Goal: Task Accomplishment & Management: Complete application form

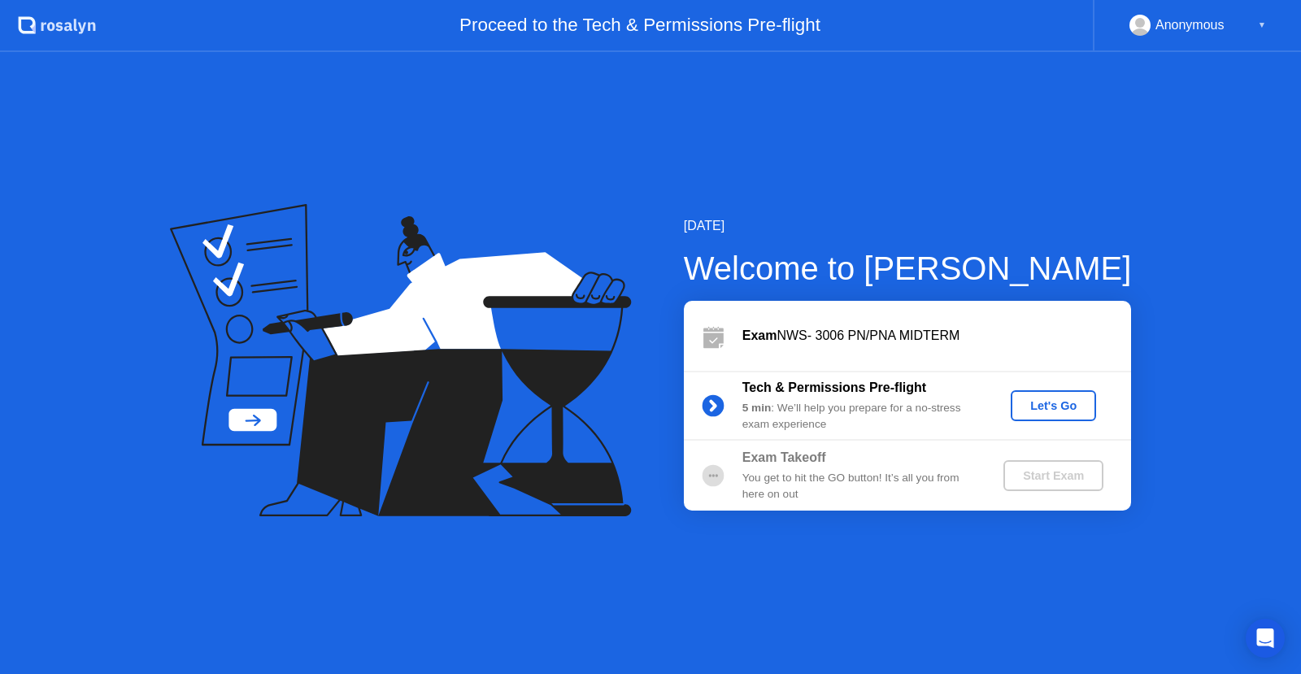
click at [1043, 407] on div "Let's Go" at bounding box center [1053, 405] width 72 height 13
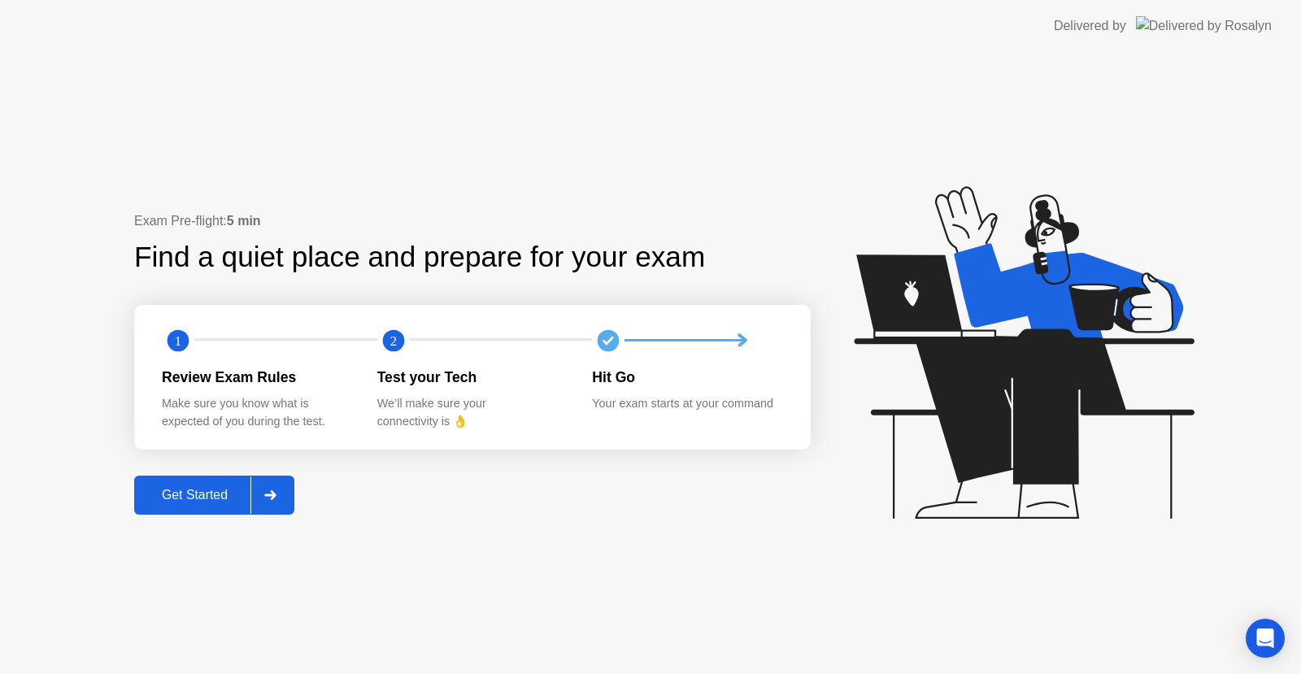
click at [282, 498] on div at bounding box center [269, 495] width 39 height 37
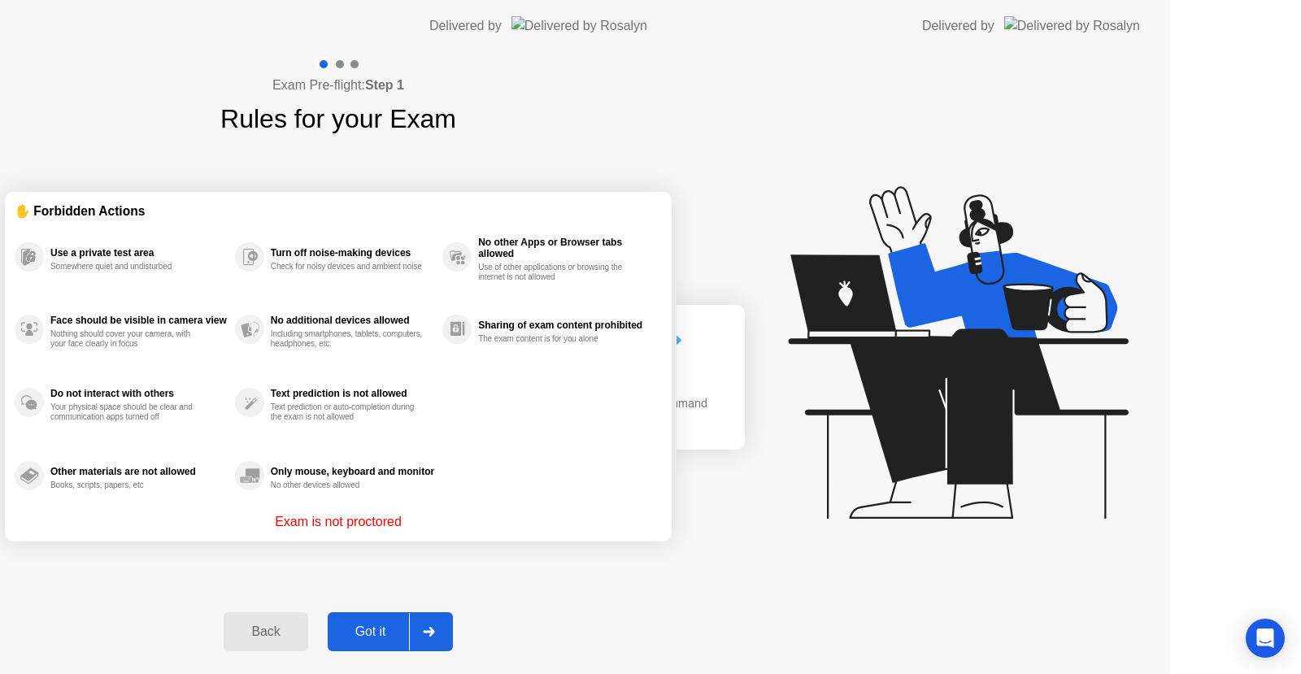
click at [282, 498] on div "Exam Pre-flight: Step 1 Rules for your Exam ✋ Forbidden Actions Use a private t…" at bounding box center [338, 363] width 677 height 622
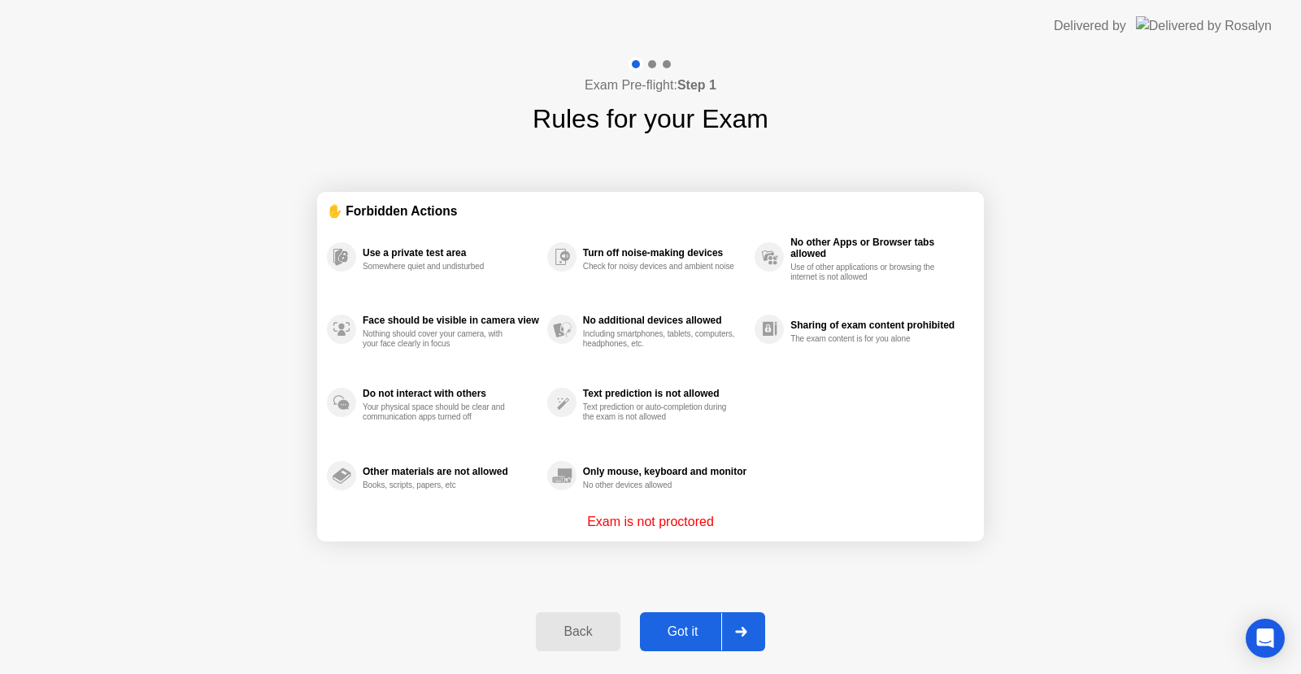
click at [282, 498] on div "Exam Pre-flight: Step 1 Rules for your Exam ✋ Forbidden Actions Use a private t…" at bounding box center [650, 363] width 1301 height 622
click at [692, 621] on button "Got it" at bounding box center [702, 631] width 125 height 39
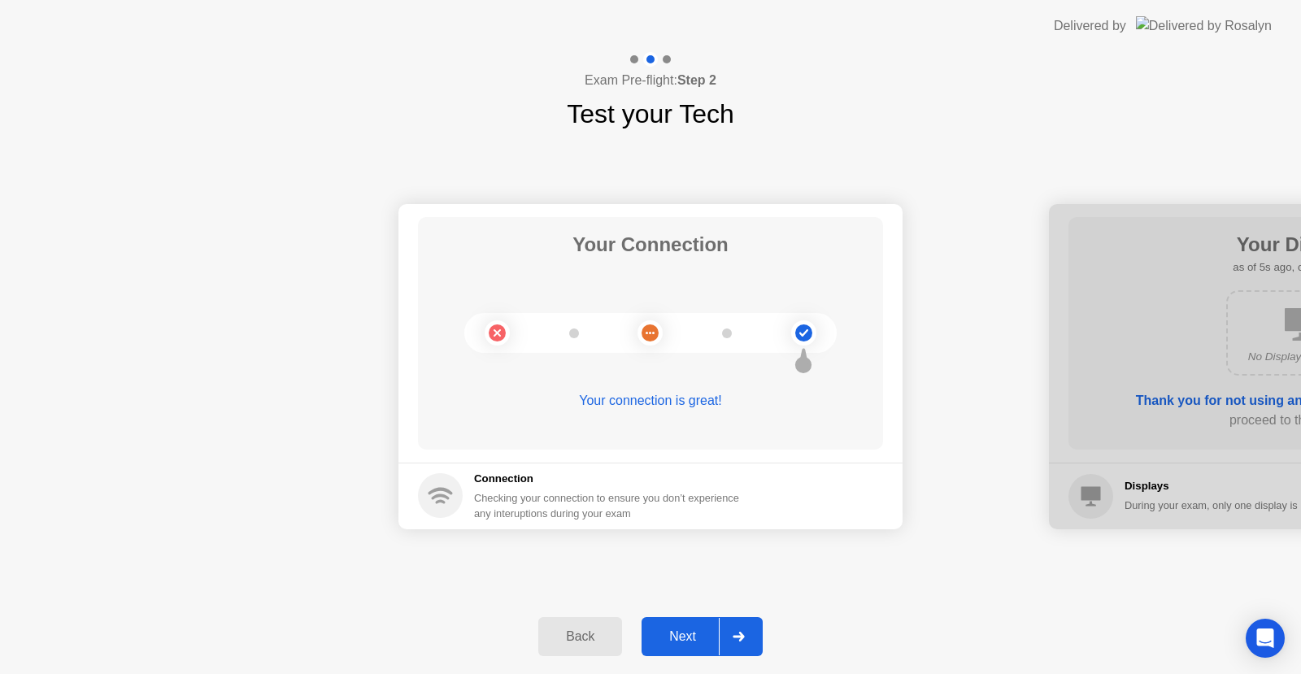
drag, startPoint x: 836, startPoint y: 613, endPoint x: 710, endPoint y: 640, distance: 128.9
click at [710, 640] on div "Back Next" at bounding box center [650, 636] width 1301 height 75
click at [710, 640] on div "Next" at bounding box center [683, 636] width 72 height 15
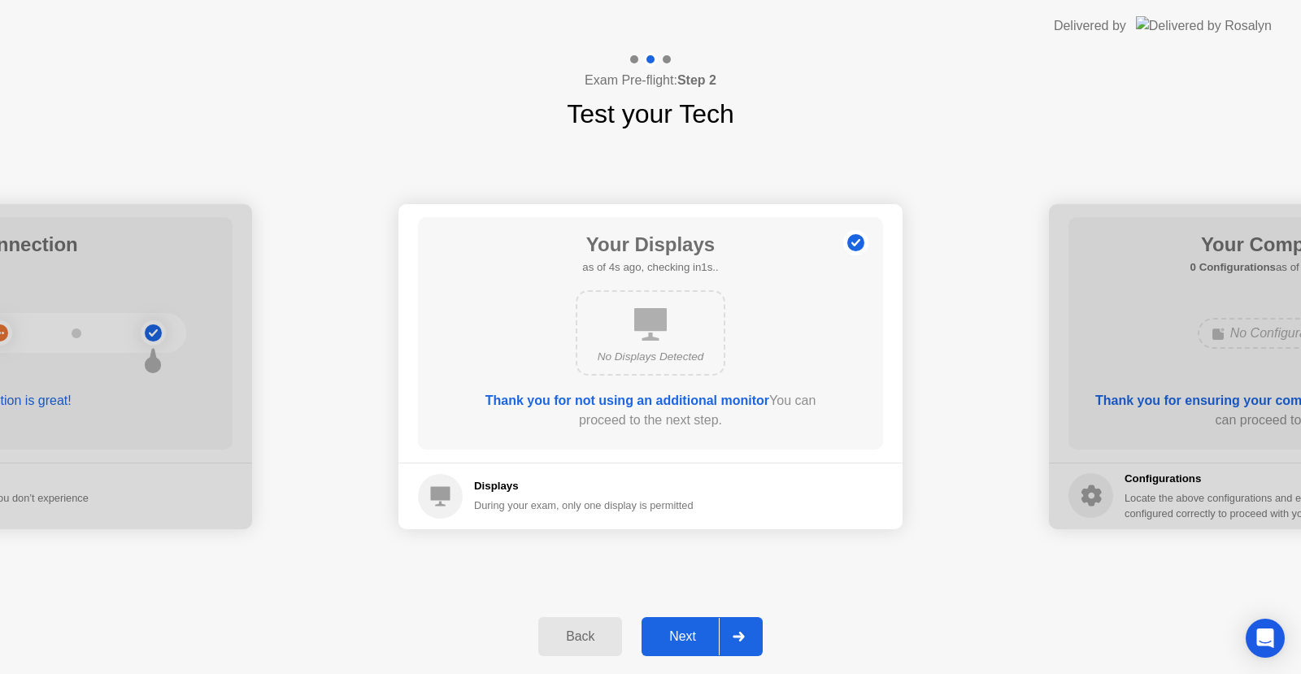
click at [733, 634] on div at bounding box center [738, 636] width 39 height 37
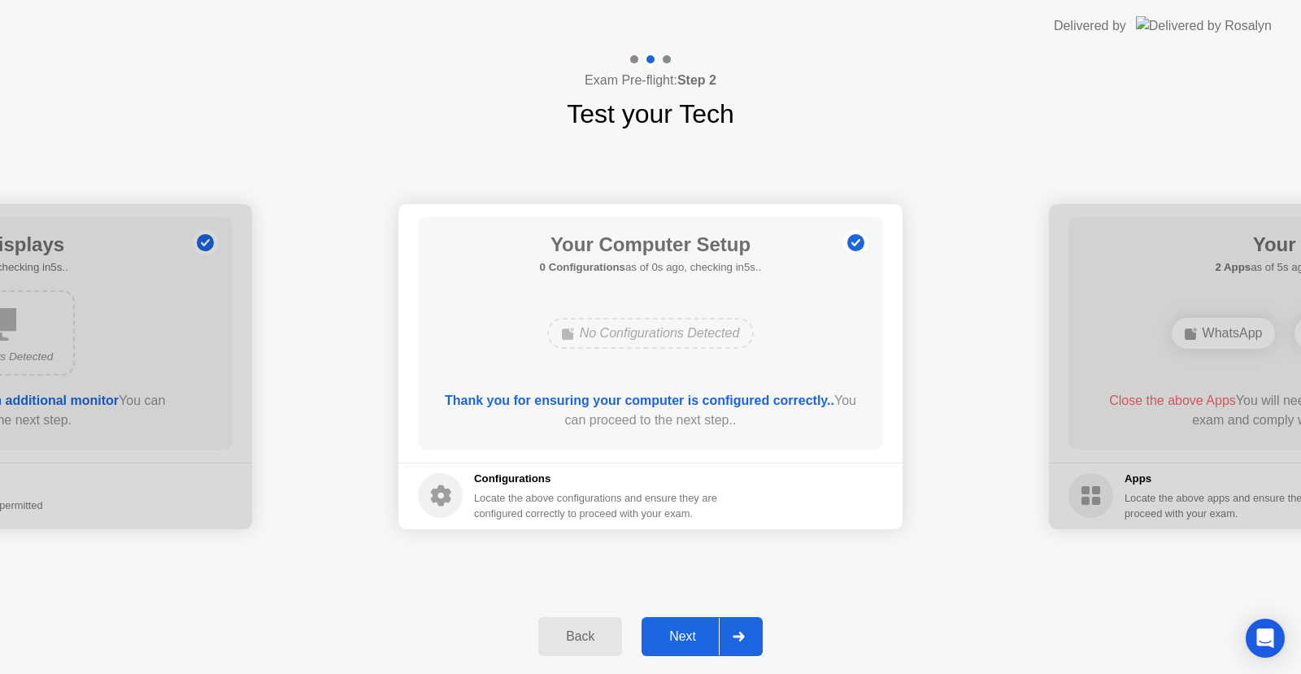
click at [733, 634] on div at bounding box center [738, 636] width 39 height 37
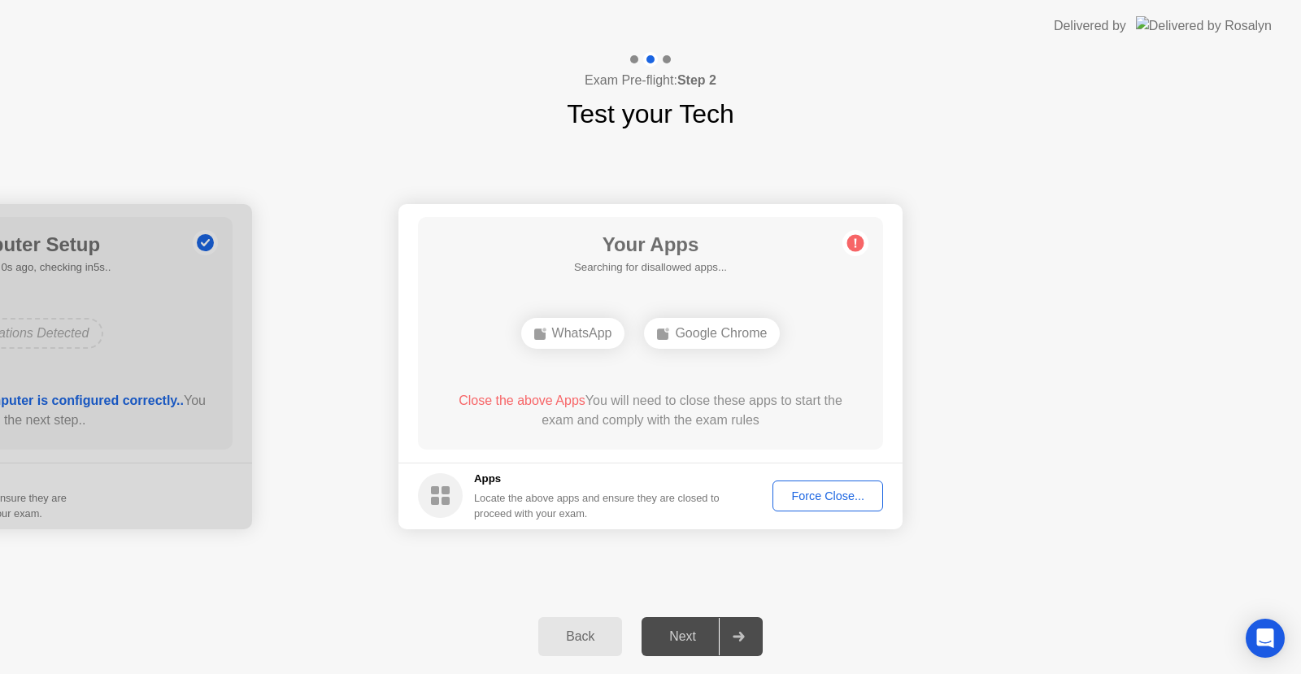
click at [733, 634] on div at bounding box center [738, 636] width 39 height 37
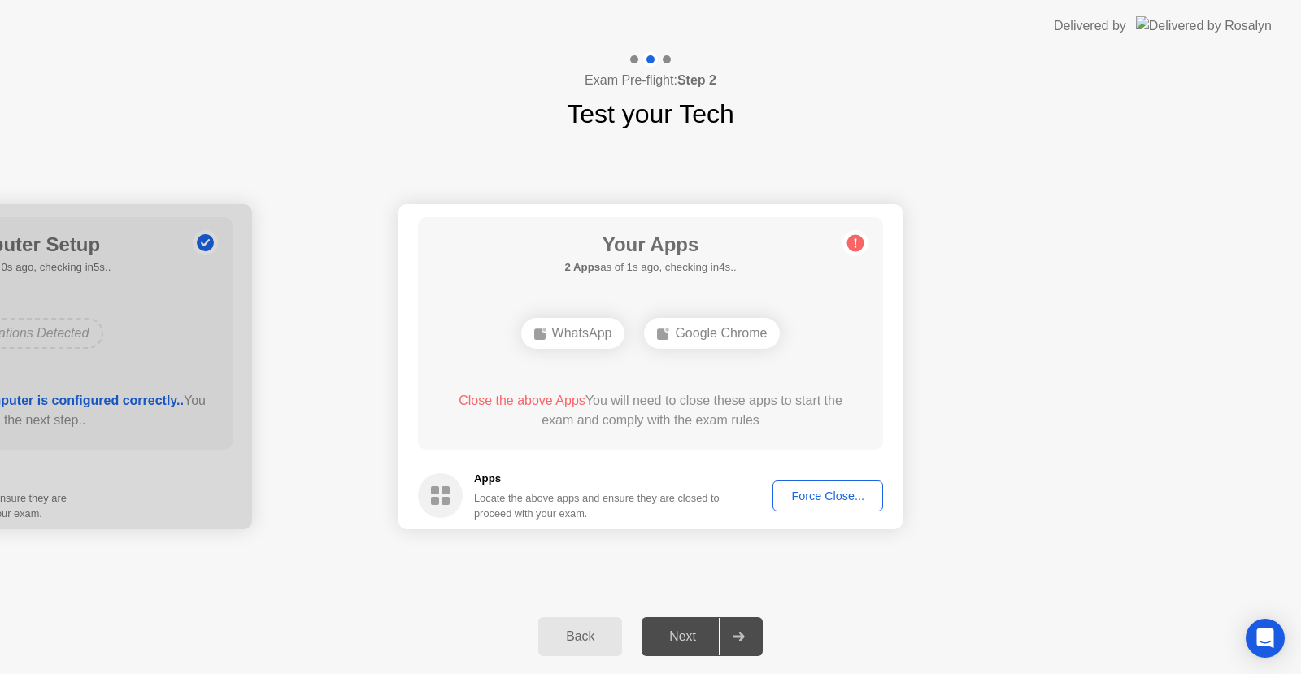
click at [786, 491] on div "Force Close..." at bounding box center [827, 496] width 99 height 13
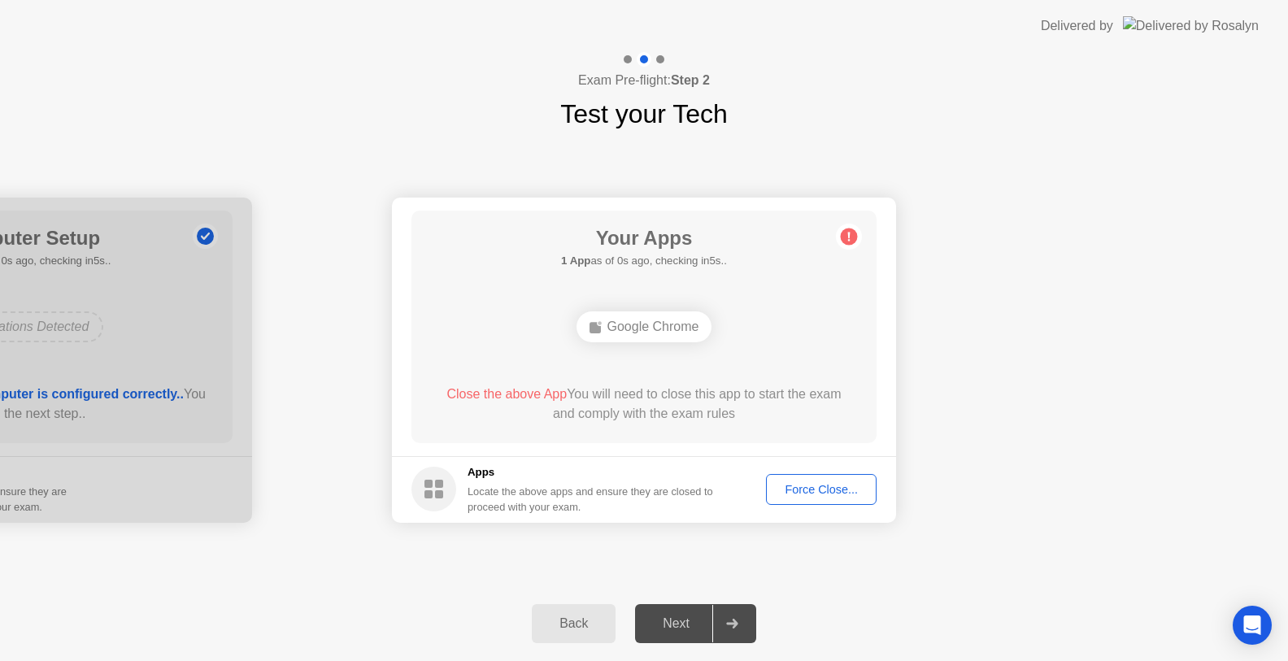
click at [849, 476] on button "Force Close..." at bounding box center [821, 489] width 111 height 31
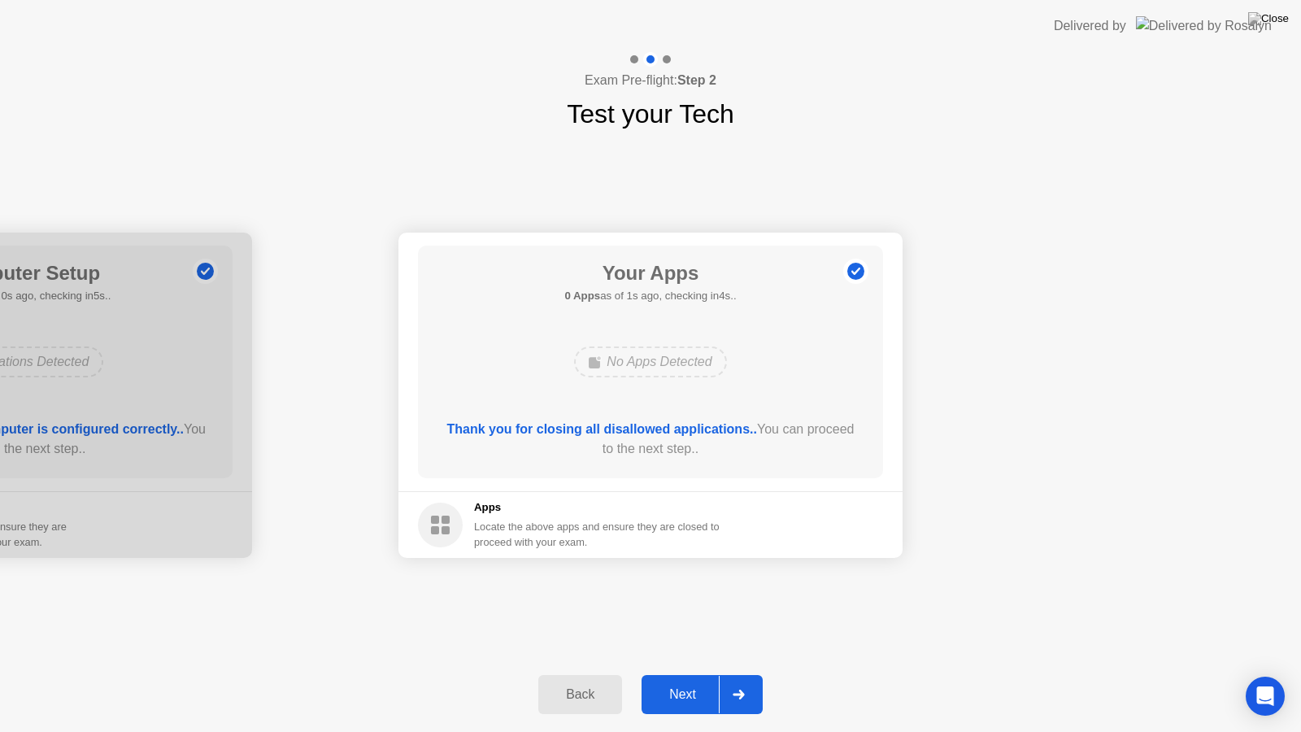
click at [702, 673] on div "Next" at bounding box center [683, 694] width 72 height 15
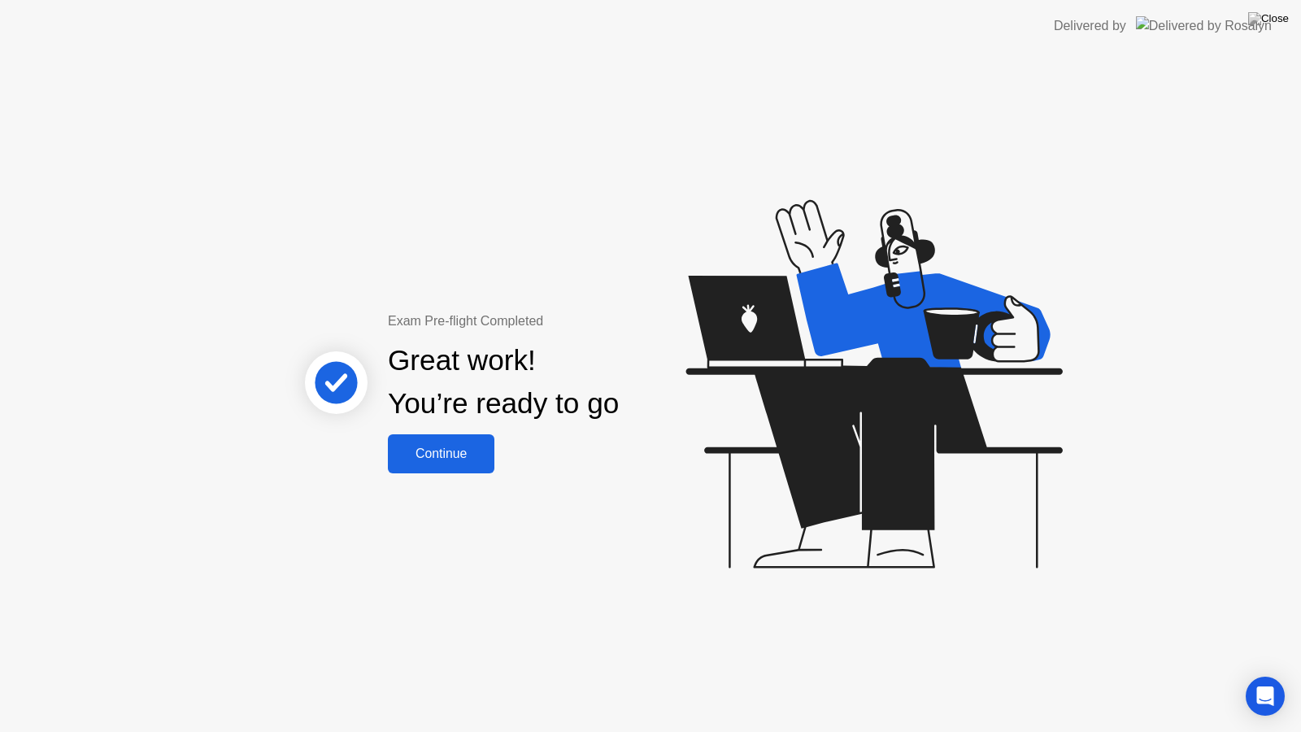
click at [418, 469] on button "Continue" at bounding box center [441, 453] width 107 height 39
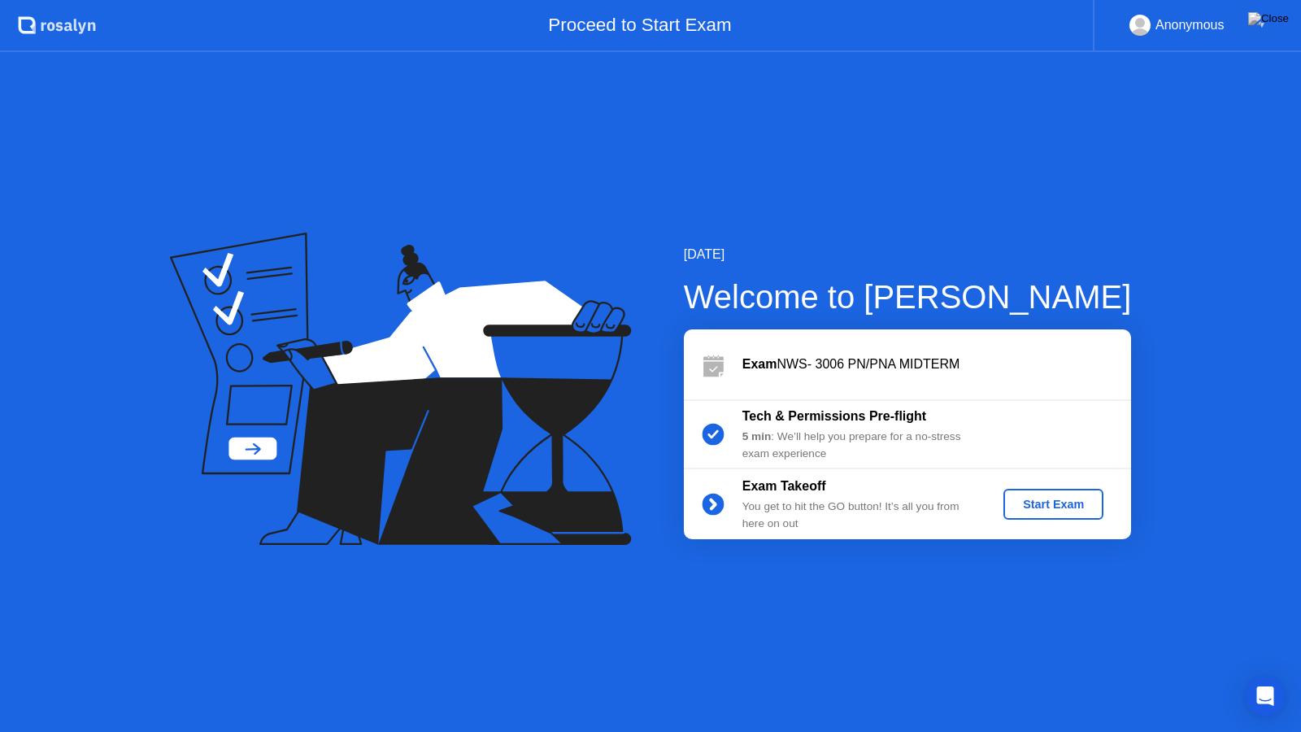
click at [1021, 511] on div "Start Exam" at bounding box center [1053, 504] width 87 height 13
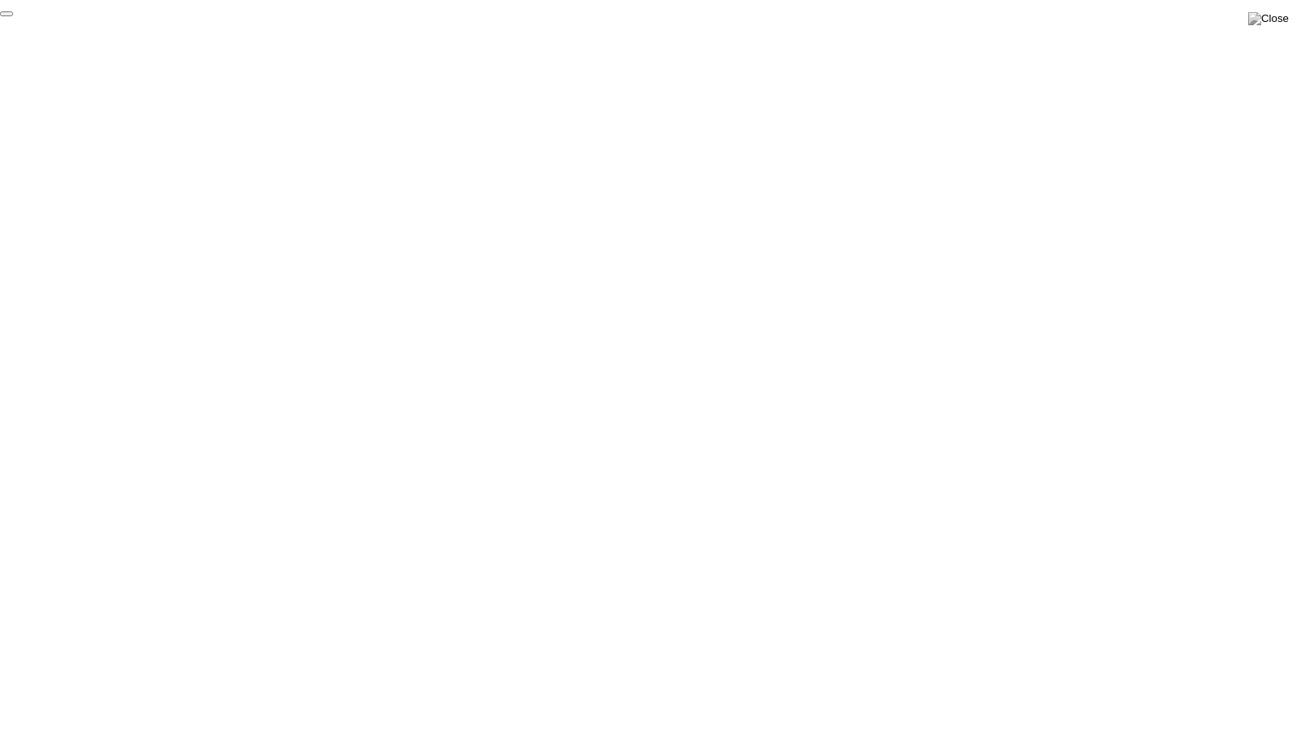
click at [13, 16] on button "End Proctoring Session" at bounding box center [6, 13] width 13 height 5
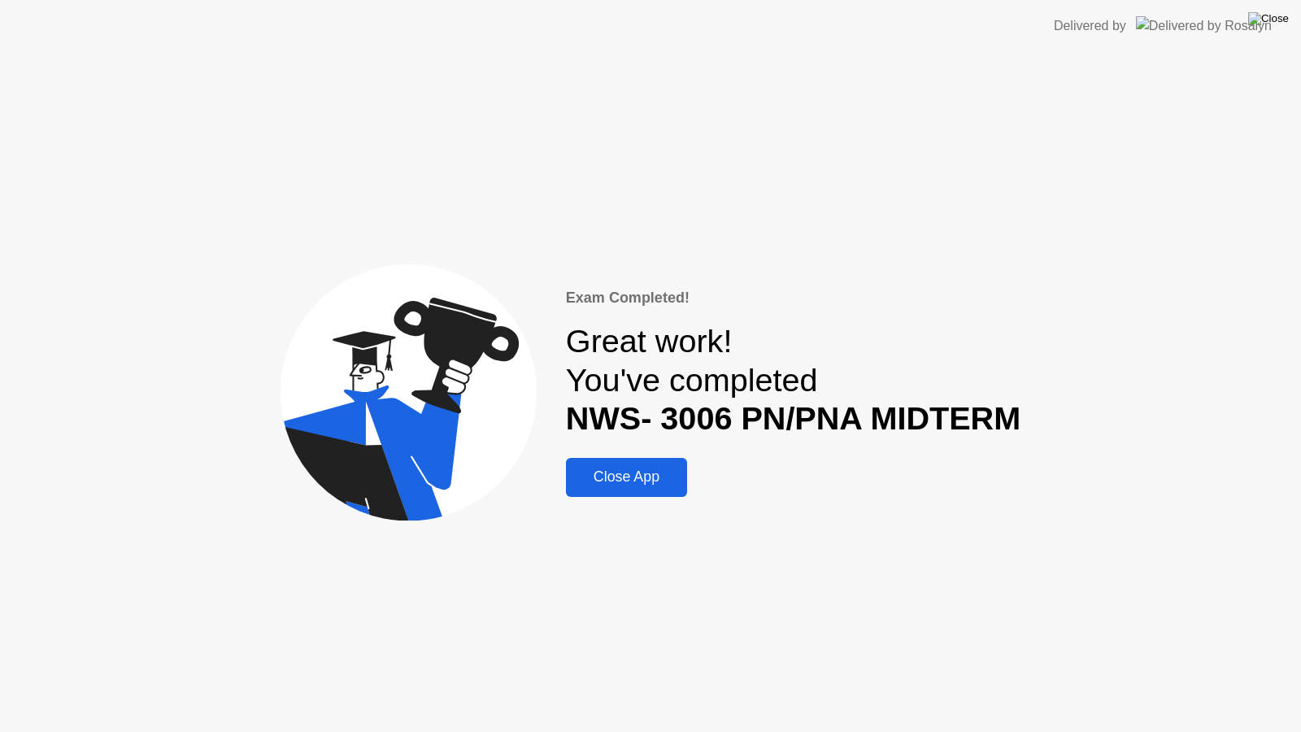
click at [1283, 18] on img at bounding box center [1268, 18] width 41 height 13
